Goal: Task Accomplishment & Management: Complete application form

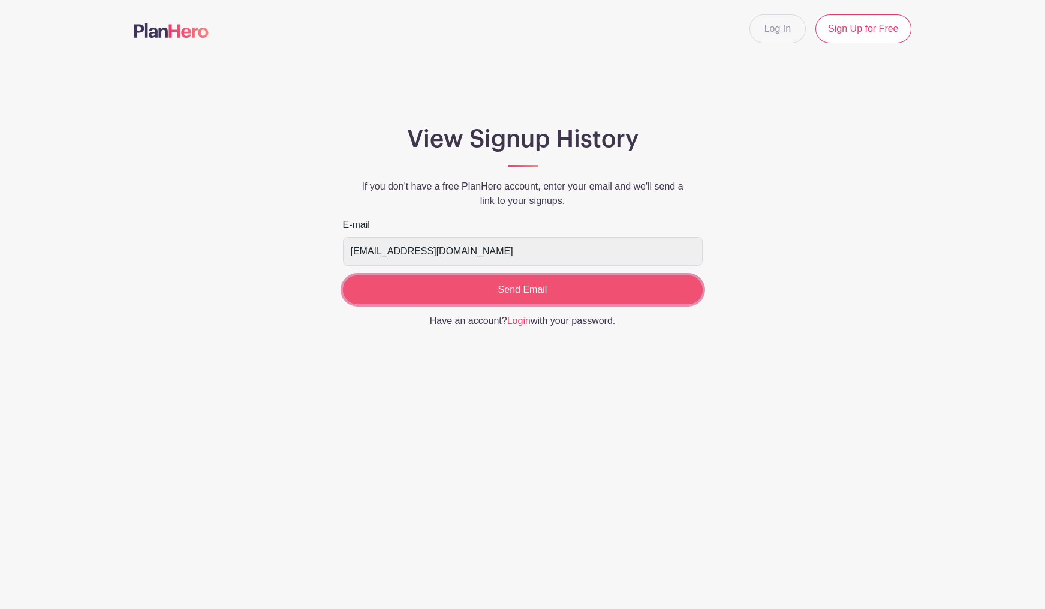
click at [489, 284] on input "Send Email" at bounding box center [523, 289] width 360 height 29
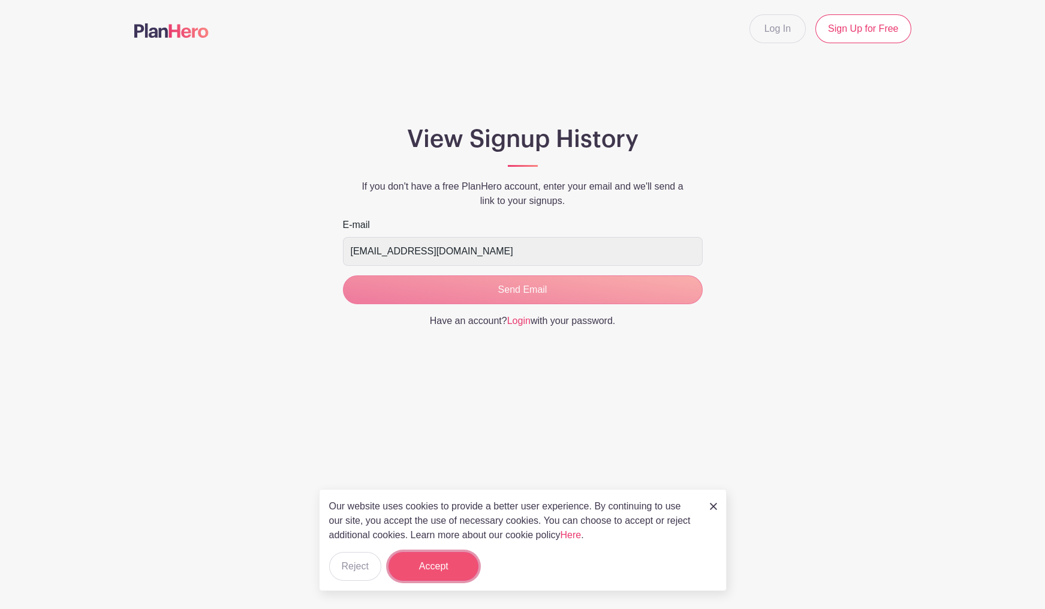
click at [434, 573] on button "Accept" at bounding box center [434, 566] width 90 height 29
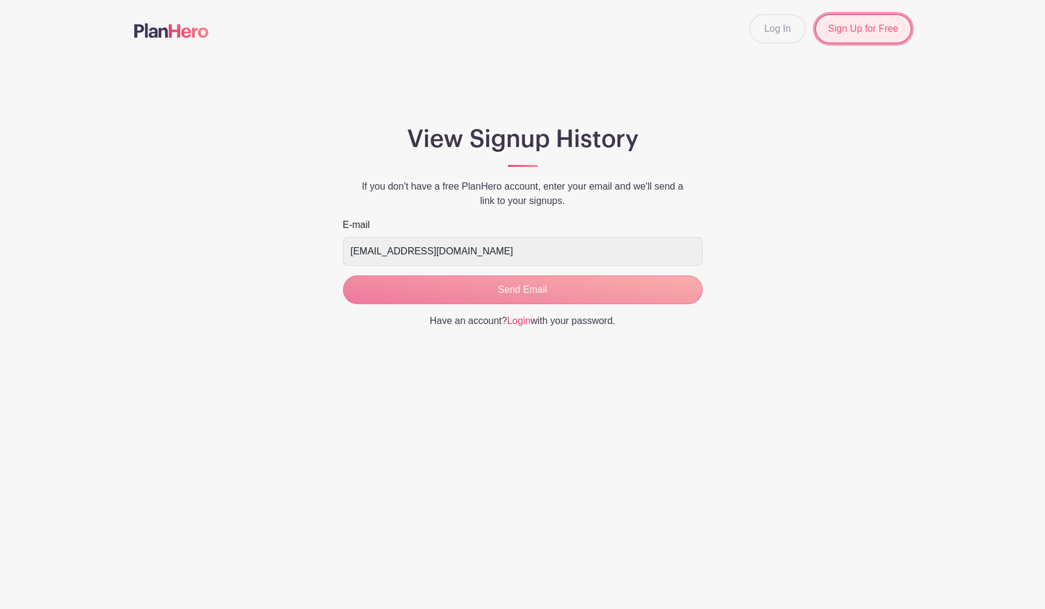
click at [847, 26] on link "Sign Up for Free" at bounding box center [863, 28] width 95 height 29
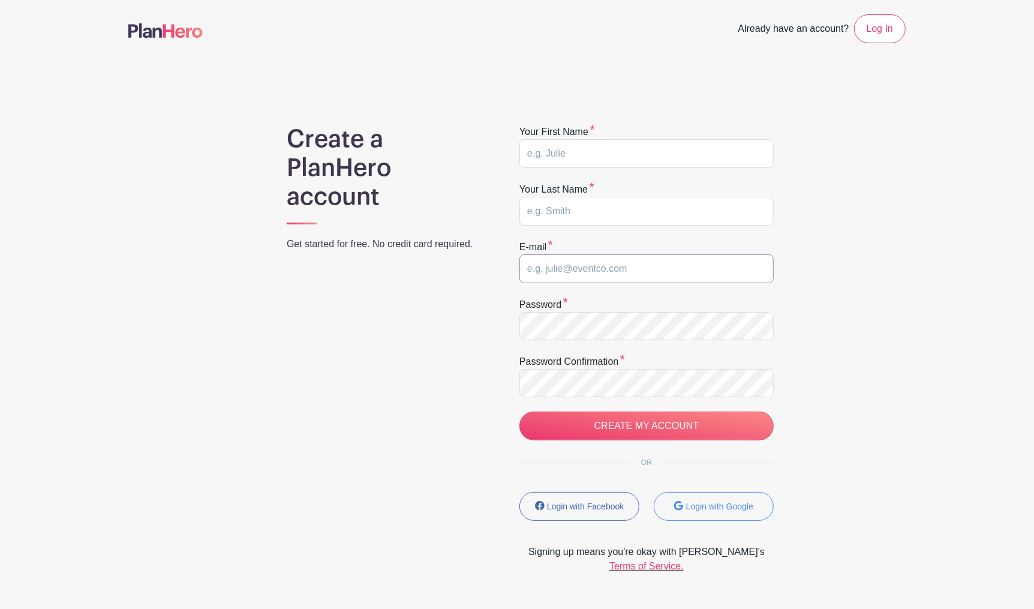
type input "dianenoe@outlook.com"
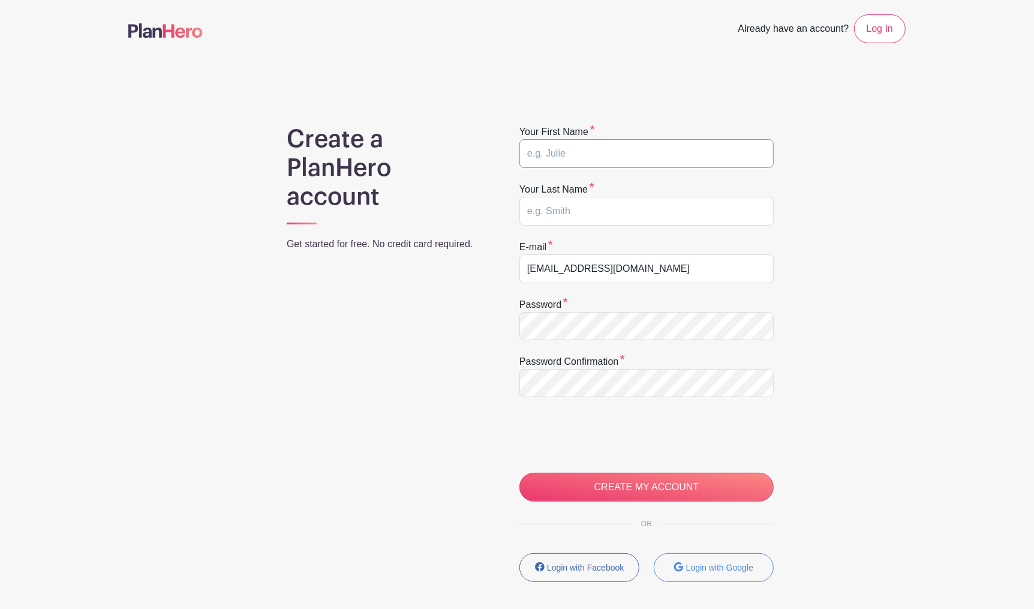
click at [594, 145] on input "text" at bounding box center [646, 153] width 254 height 29
type input "Diane"
type input "Noe"
click at [132, 416] on div "Create a PlanHero account Get started for free. No credit card required. Your f…" at bounding box center [516, 380] width 777 height 510
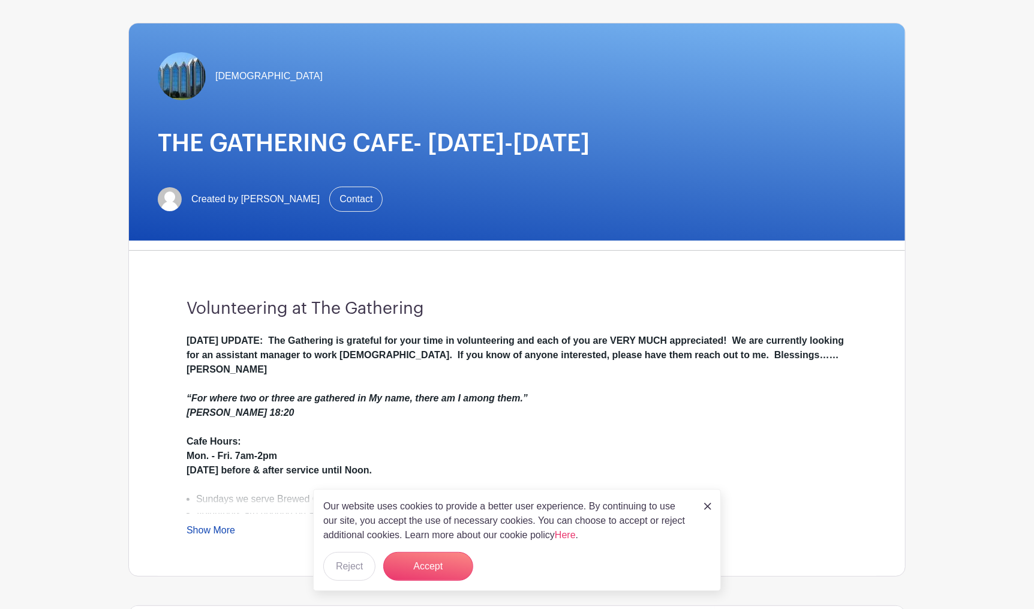
scroll to position [134, 0]
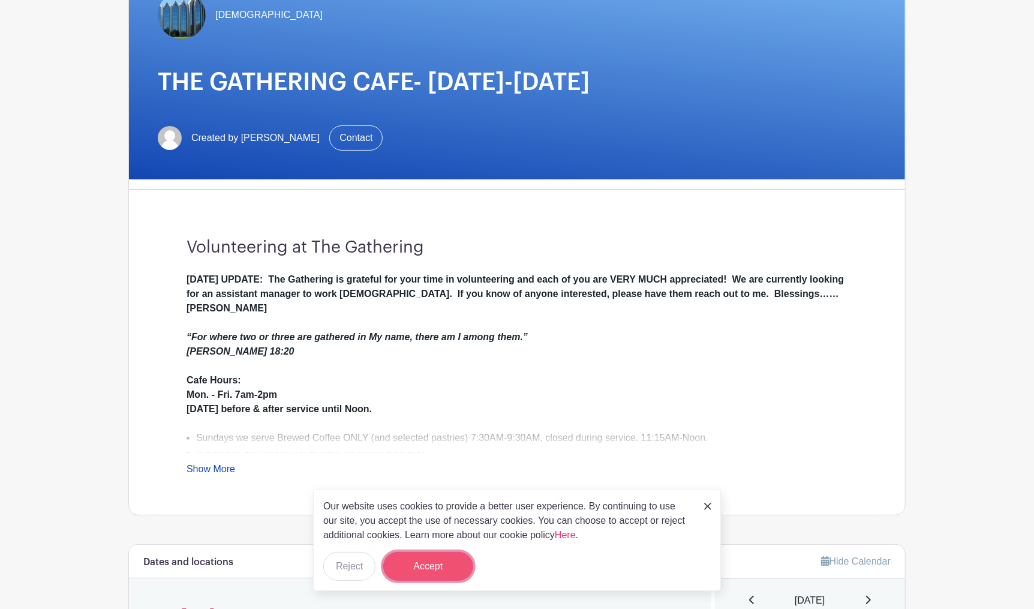
click at [418, 573] on button "Accept" at bounding box center [428, 566] width 90 height 29
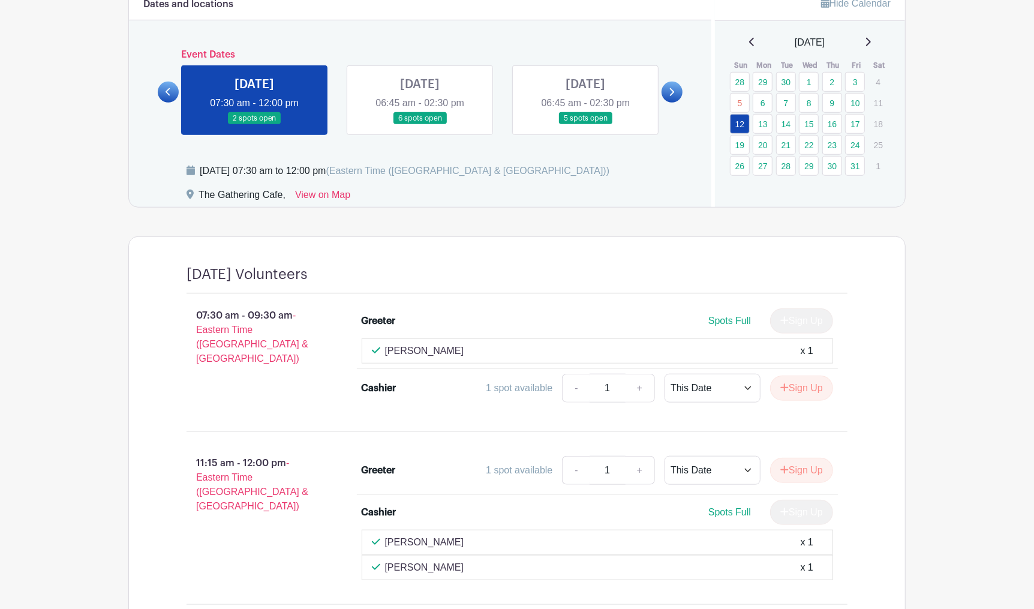
scroll to position [730, 0]
